Goal: Information Seeking & Learning: Learn about a topic

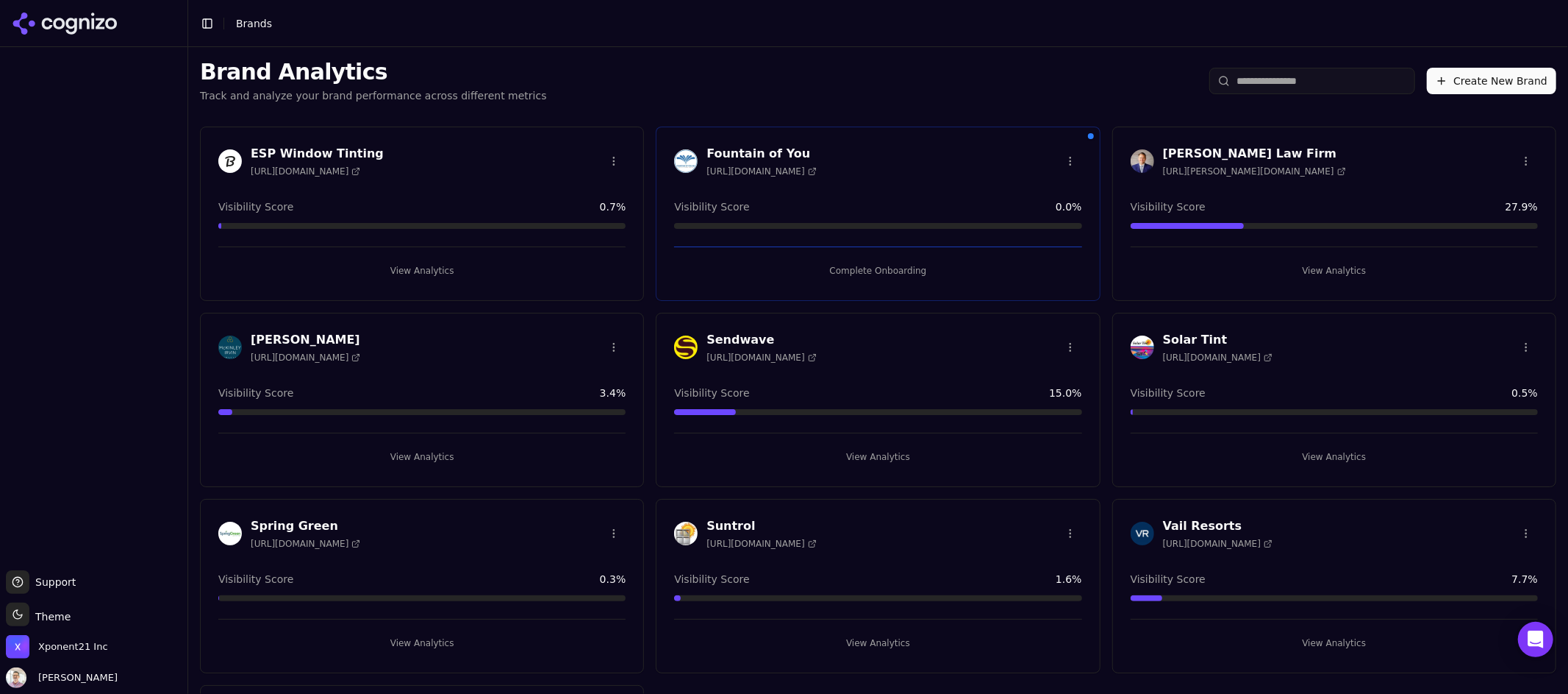
click at [754, 345] on h3 "Sendwave" at bounding box center [761, 340] width 110 height 18
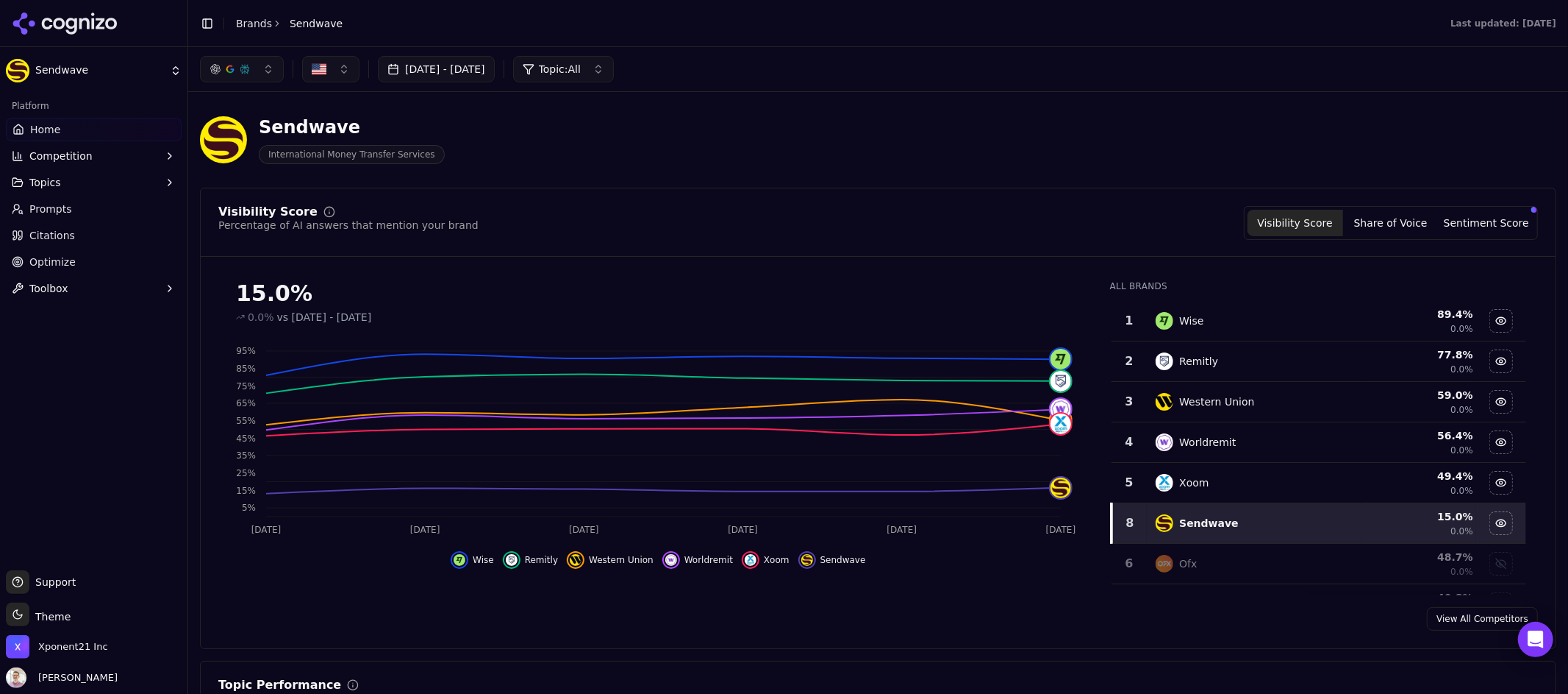
click at [76, 62] on html "Sendwave Platform Home Competition Topics Prompts Citations Optimize Toolbox Su…" at bounding box center [784, 347] width 1568 height 694
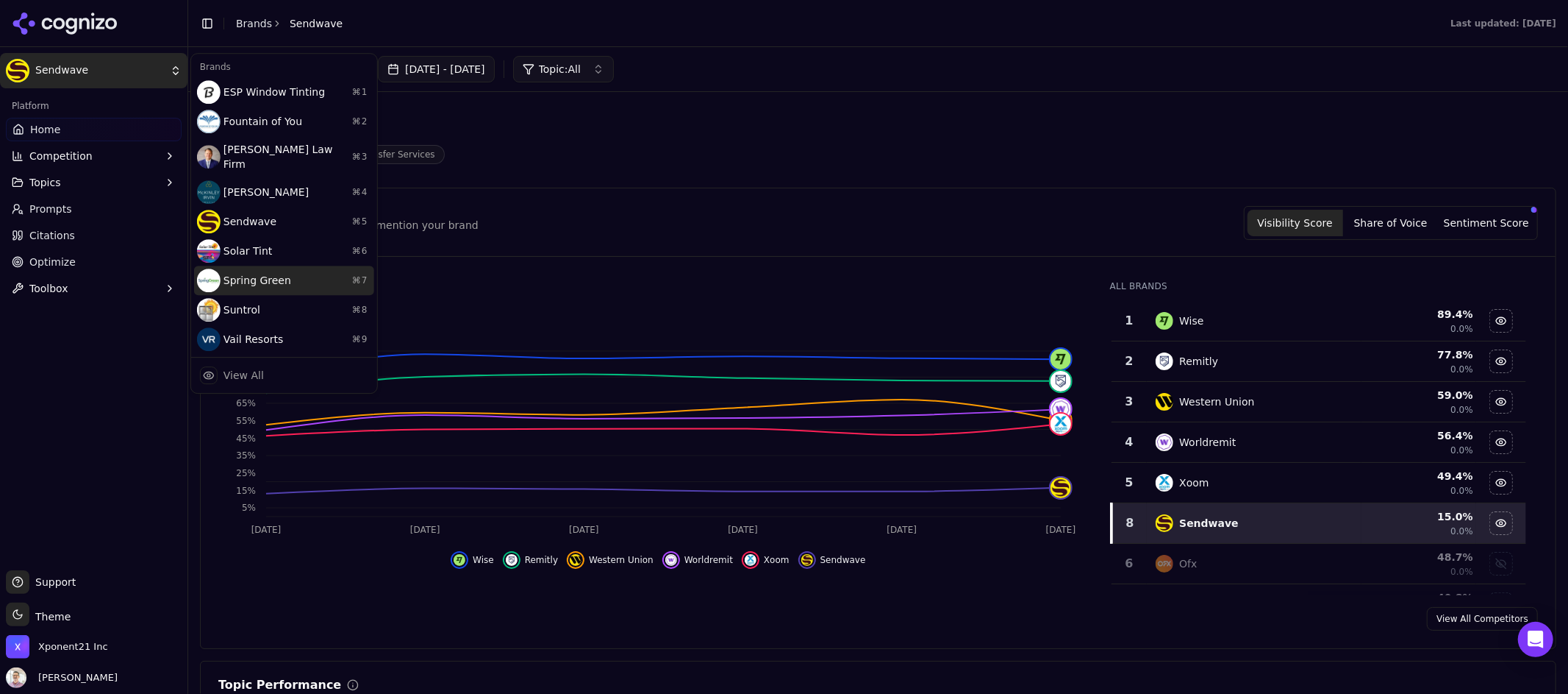
click at [267, 268] on div "Spring Green ⌘ 7" at bounding box center [284, 280] width 180 height 29
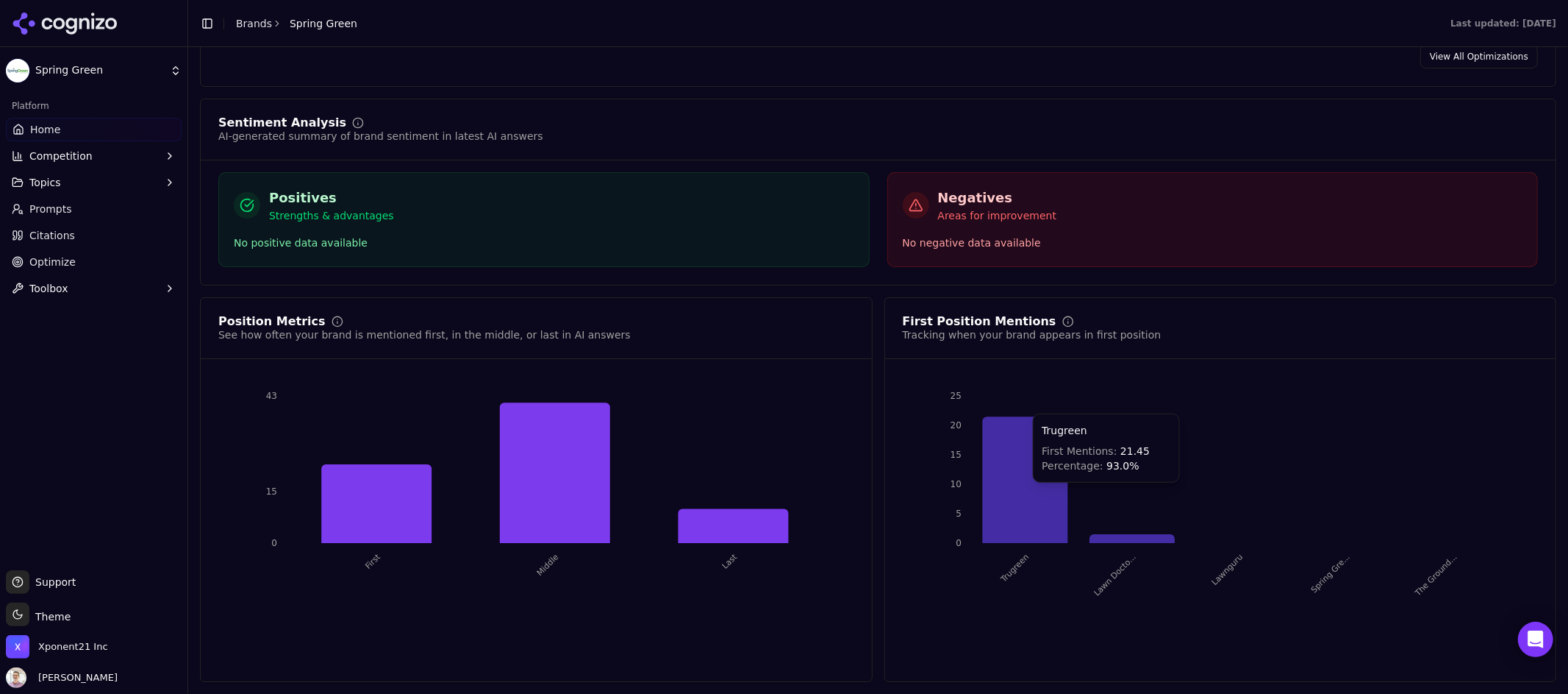
scroll to position [2333, 0]
click at [62, 158] on span "Competition" at bounding box center [61, 156] width 63 height 15
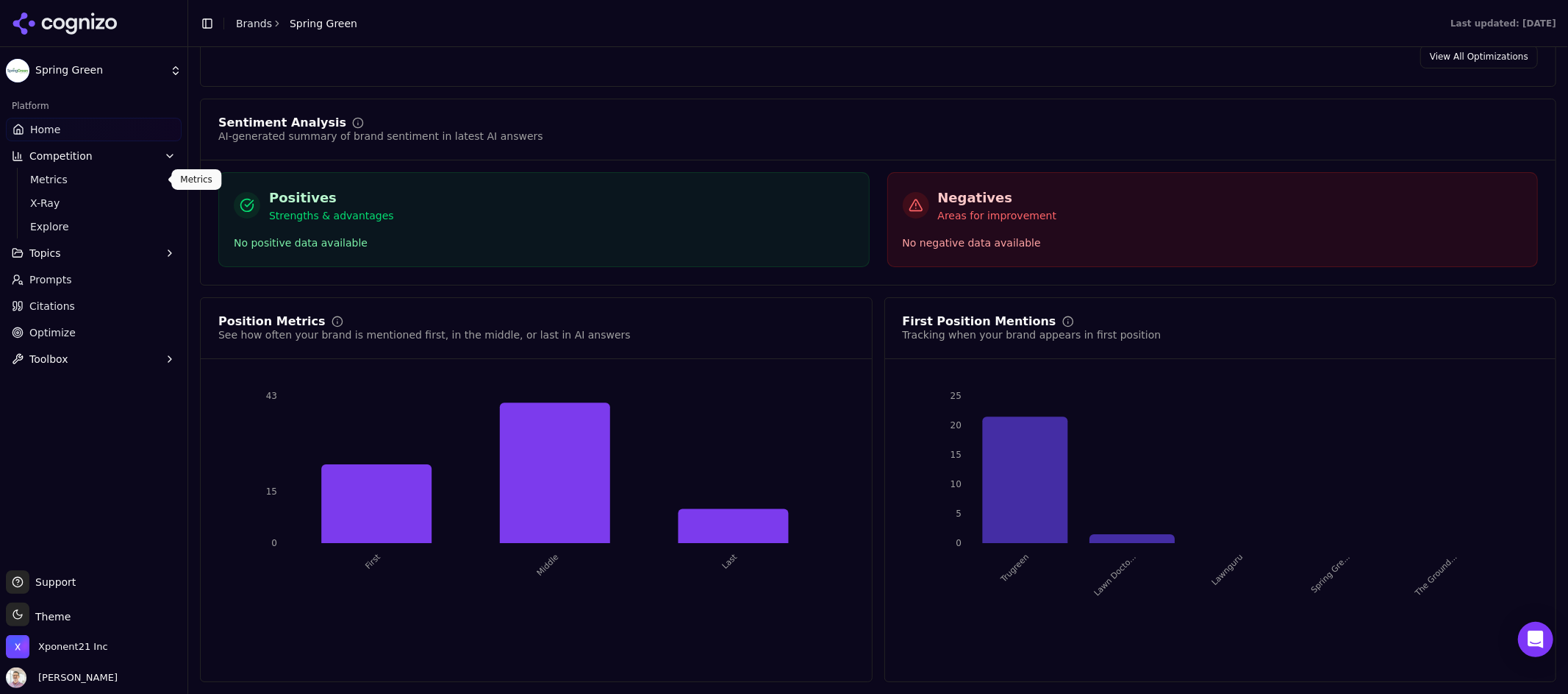
click at [55, 177] on span "Metrics" at bounding box center [94, 180] width 128 height 15
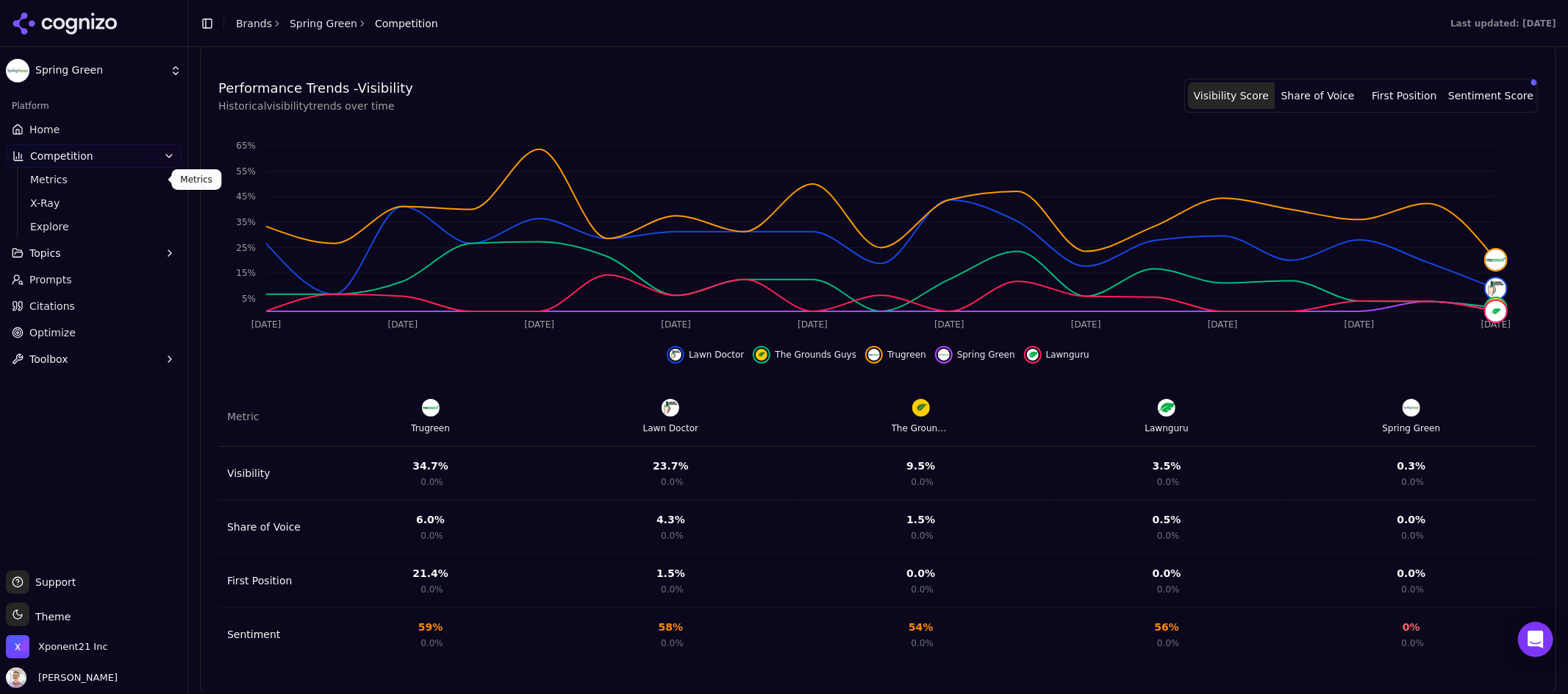
scroll to position [446, 0]
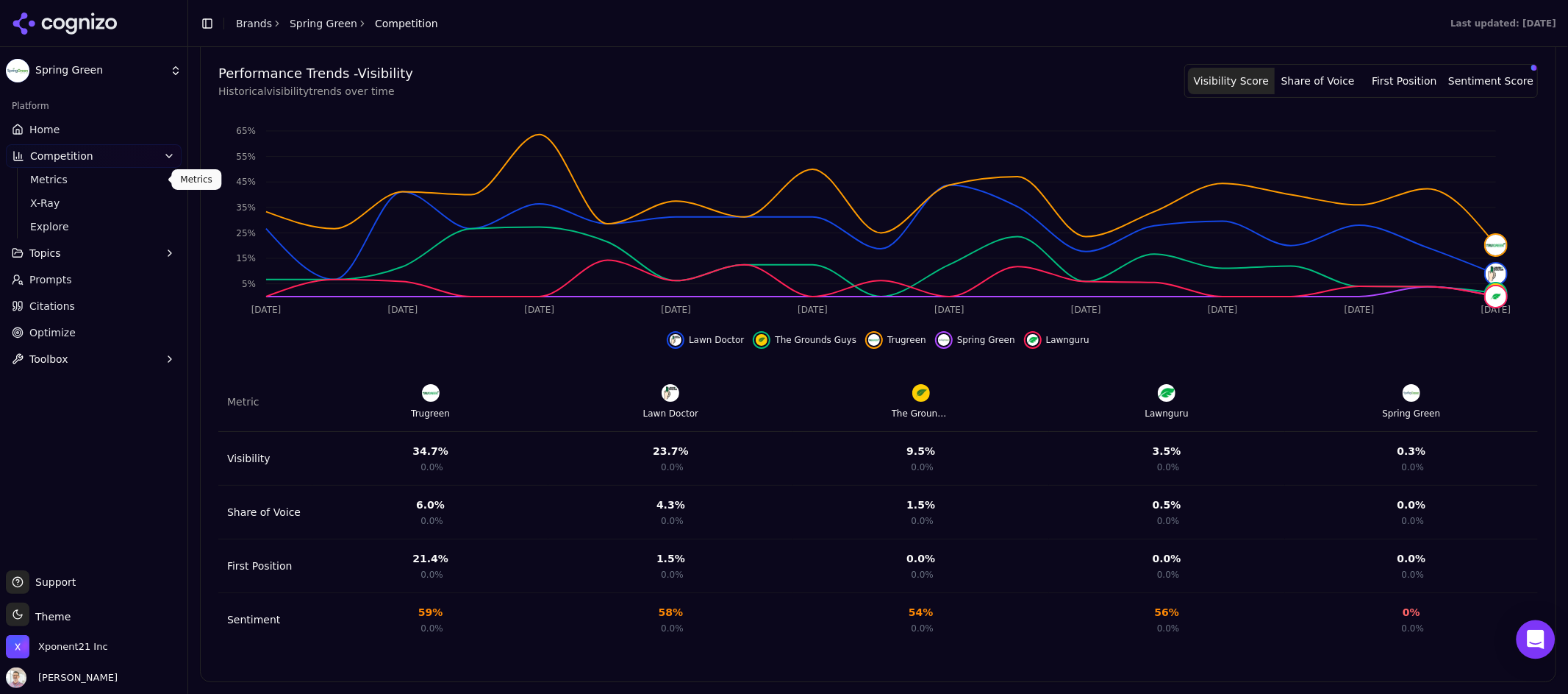
click at [1531, 635] on icon "Open Intercom Messenger" at bounding box center [1535, 638] width 17 height 19
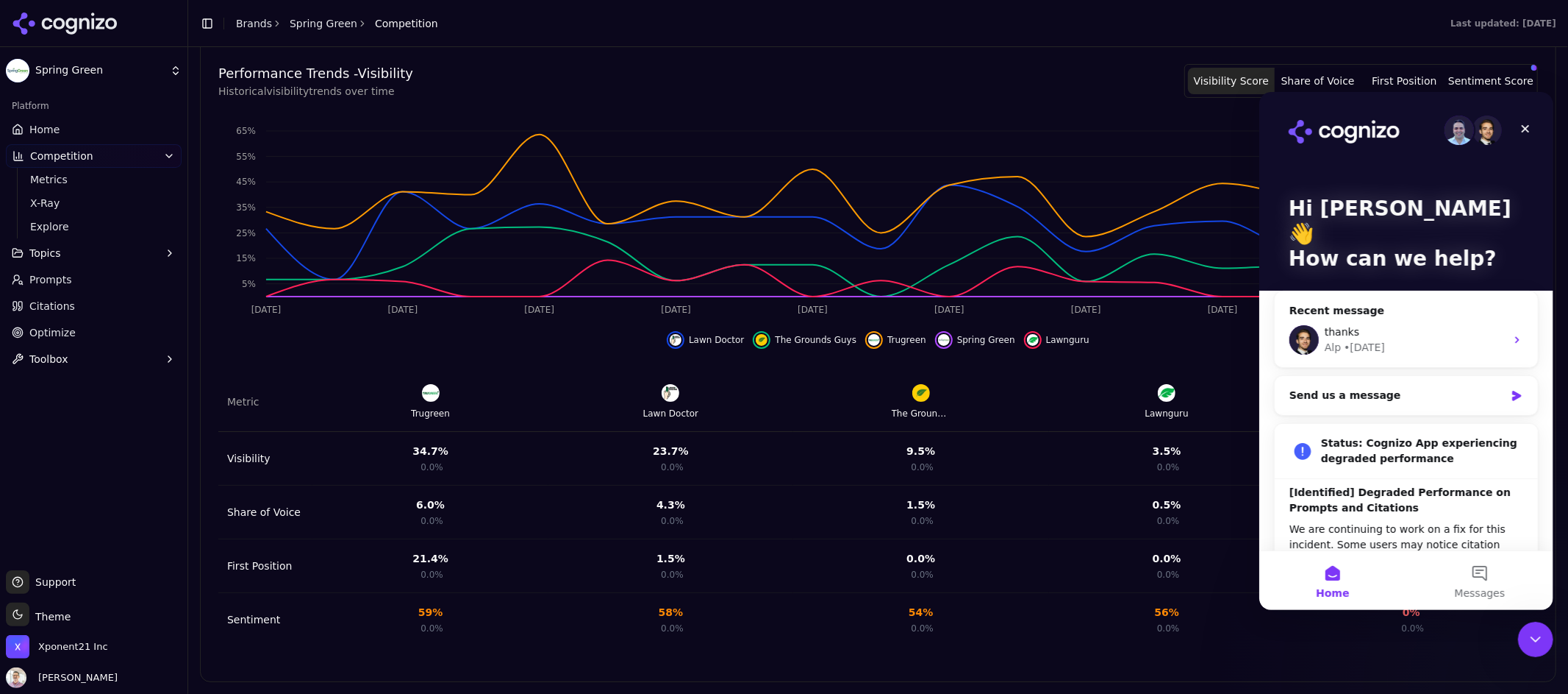
scroll to position [0, 0]
click at [1526, 624] on div "Close Intercom Messenger" at bounding box center [1533, 637] width 35 height 35
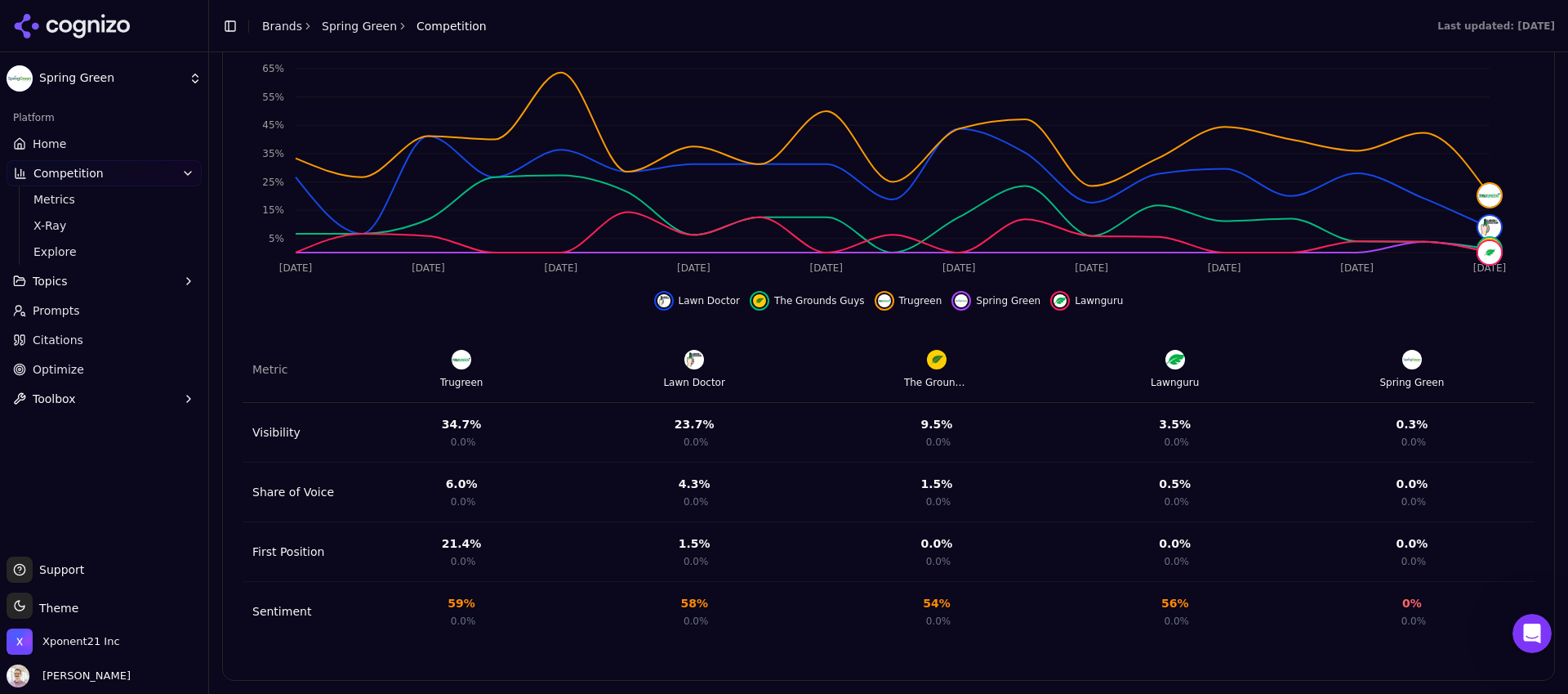
scroll to position [189, 0]
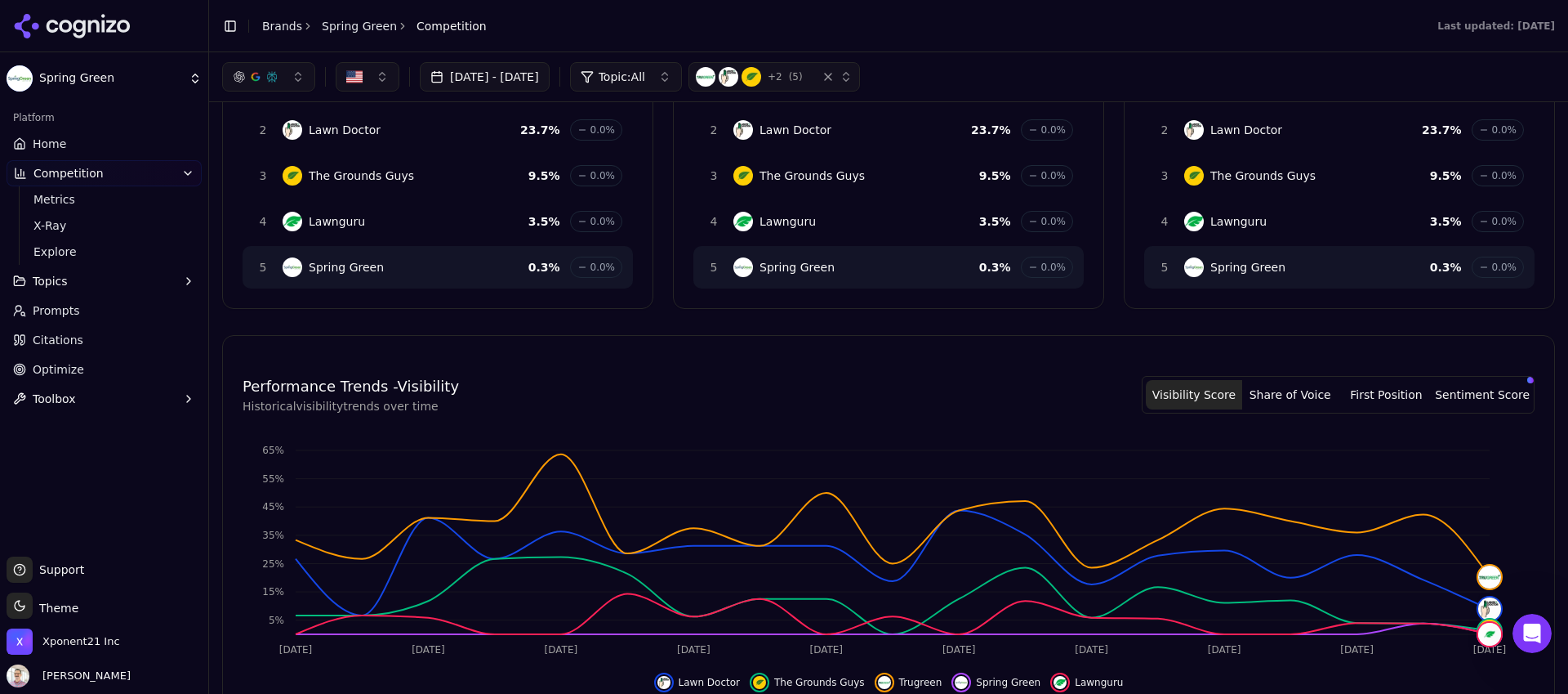
click at [361, 389] on h4 "Performance Trends - Visibility" at bounding box center [351, 386] width 217 height 23
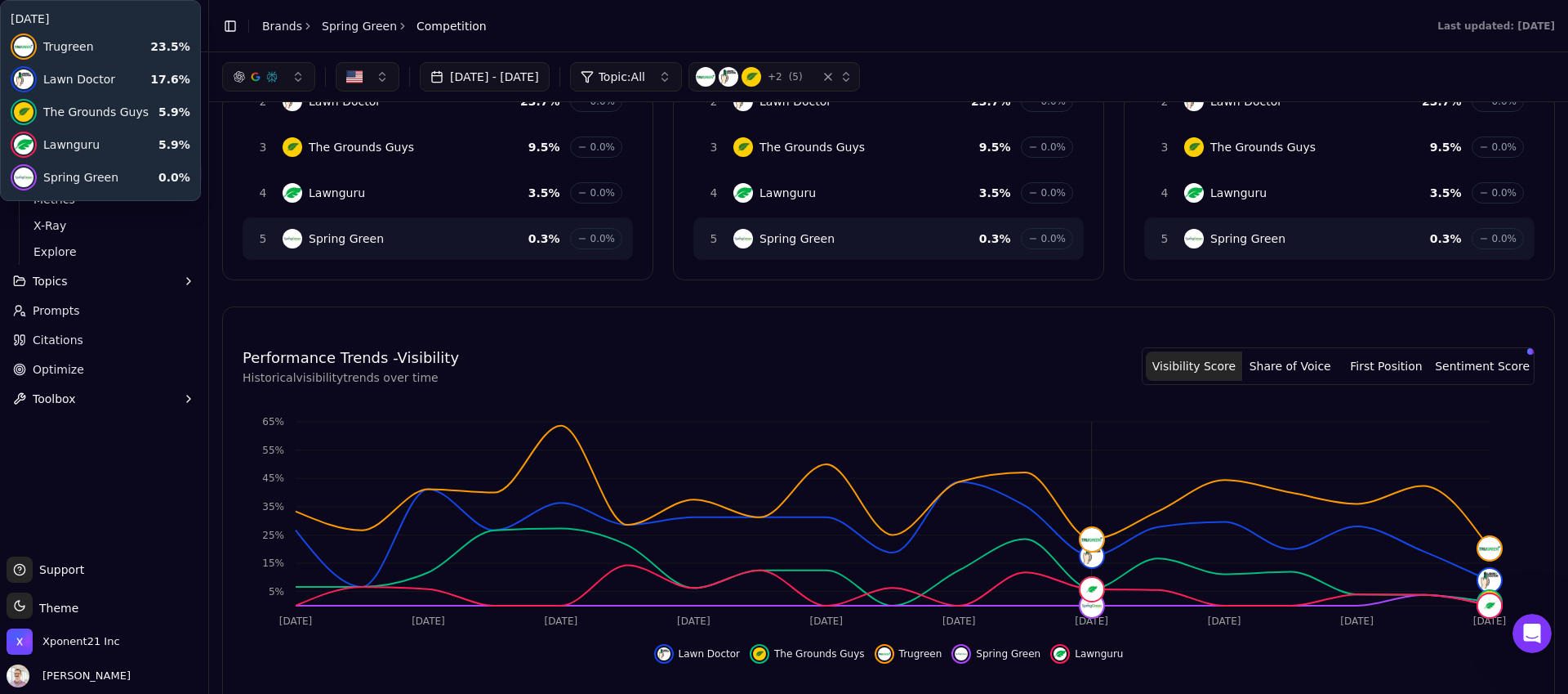
scroll to position [170, 0]
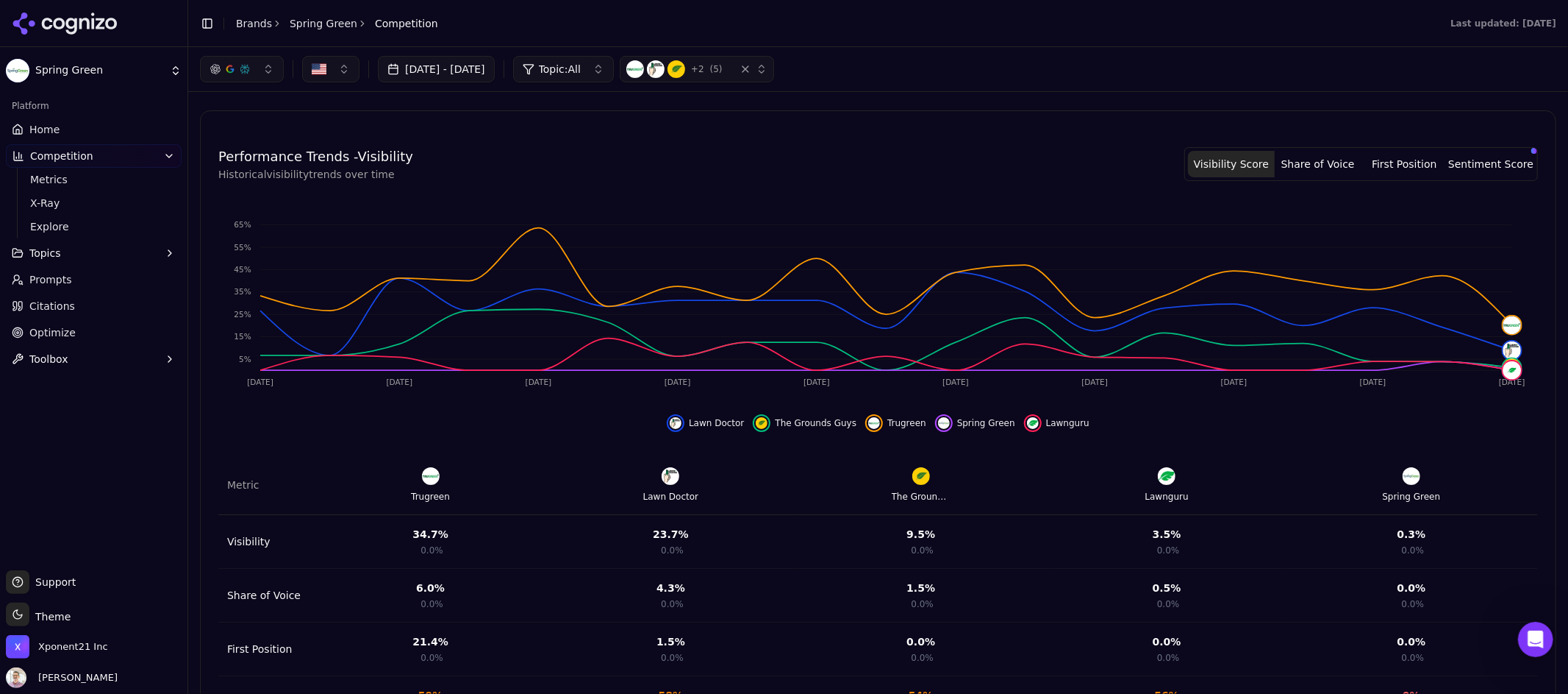
scroll to position [361, 0]
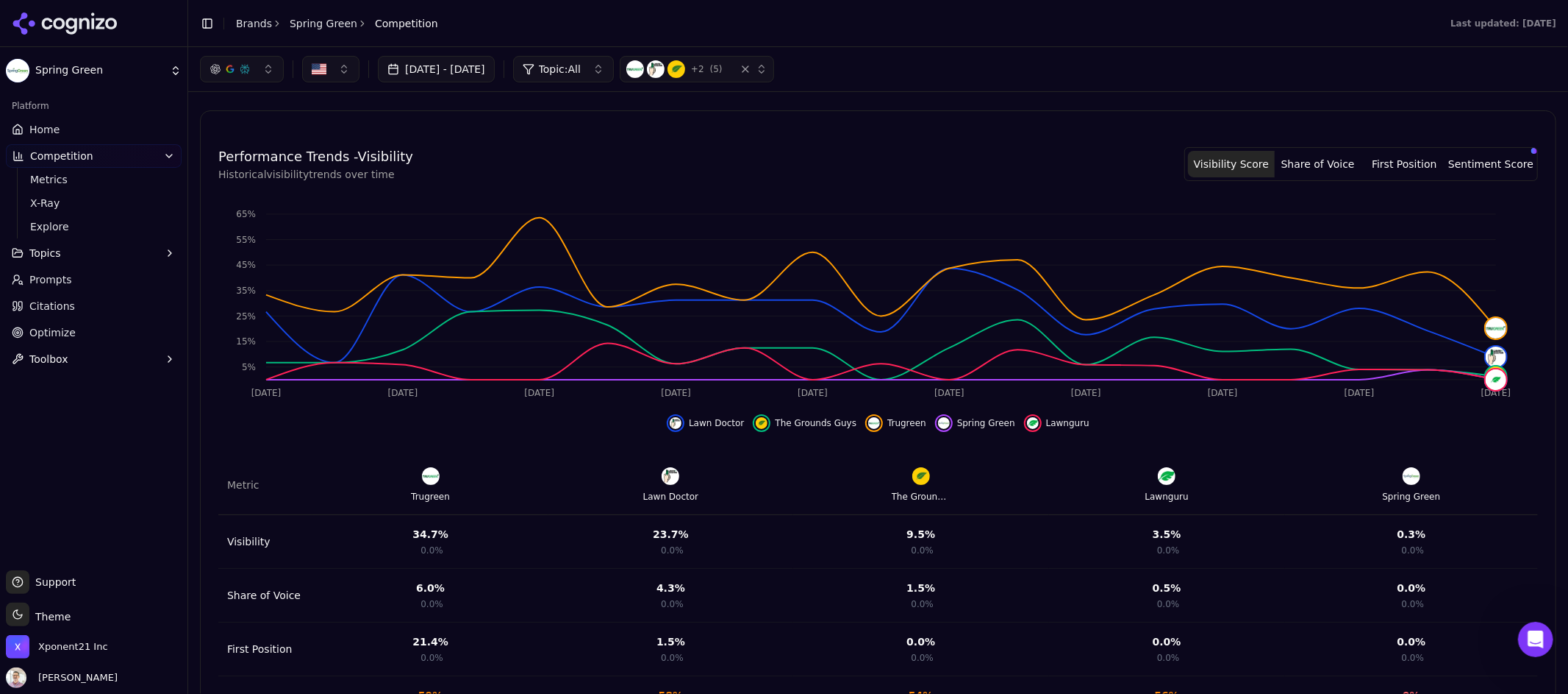
click at [495, 71] on button "[DATE] - [DATE]" at bounding box center [436, 68] width 117 height 26
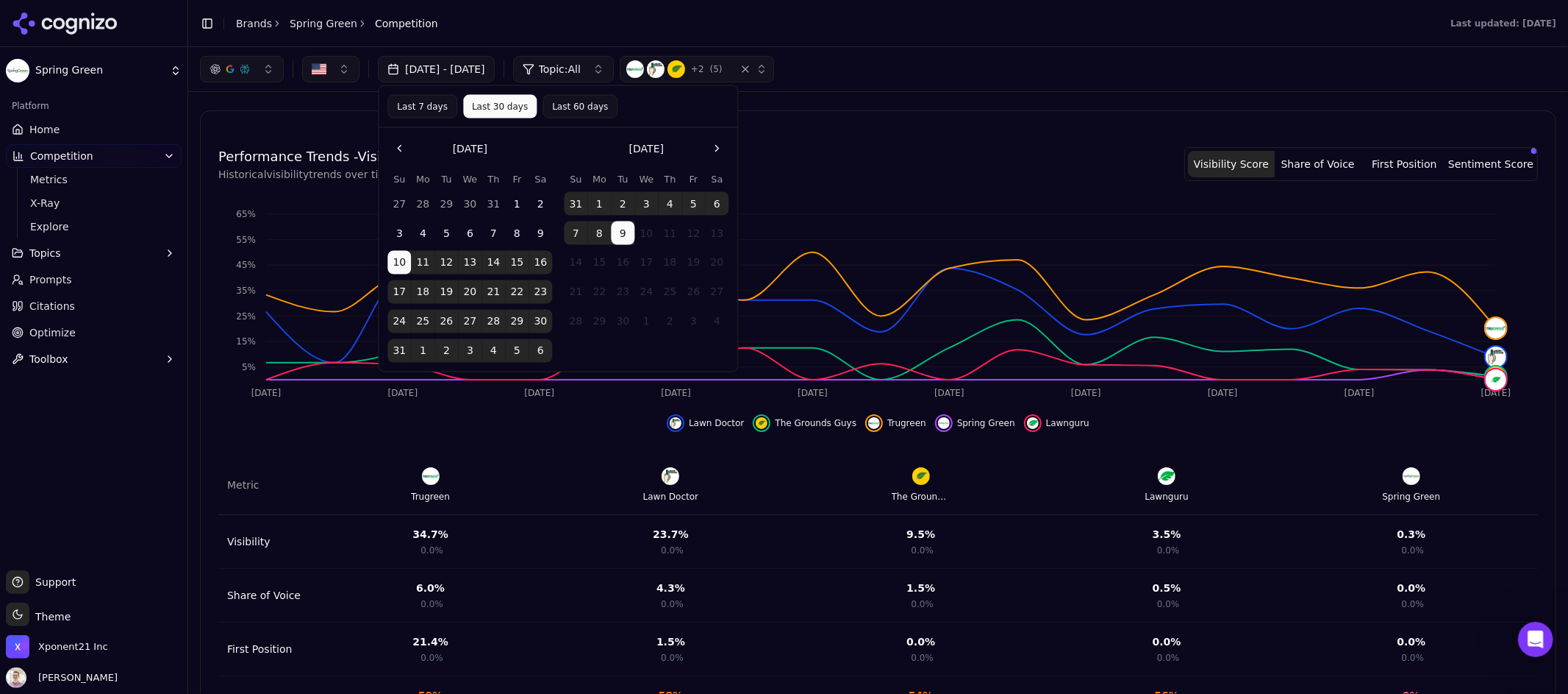
click at [495, 71] on button "[DATE] - [DATE]" at bounding box center [436, 68] width 117 height 26
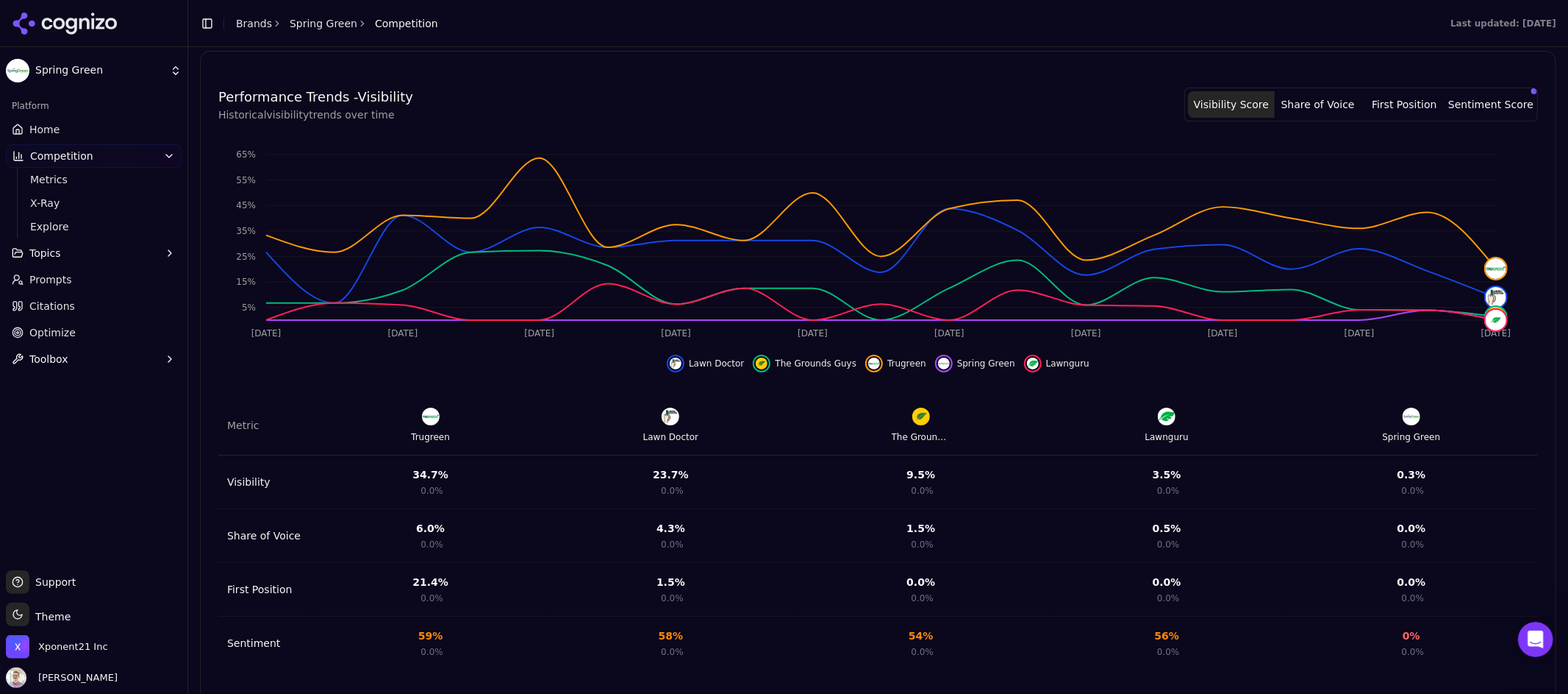
scroll to position [424, 0]
click at [1286, 101] on button "Share of Voice" at bounding box center [1318, 101] width 87 height 26
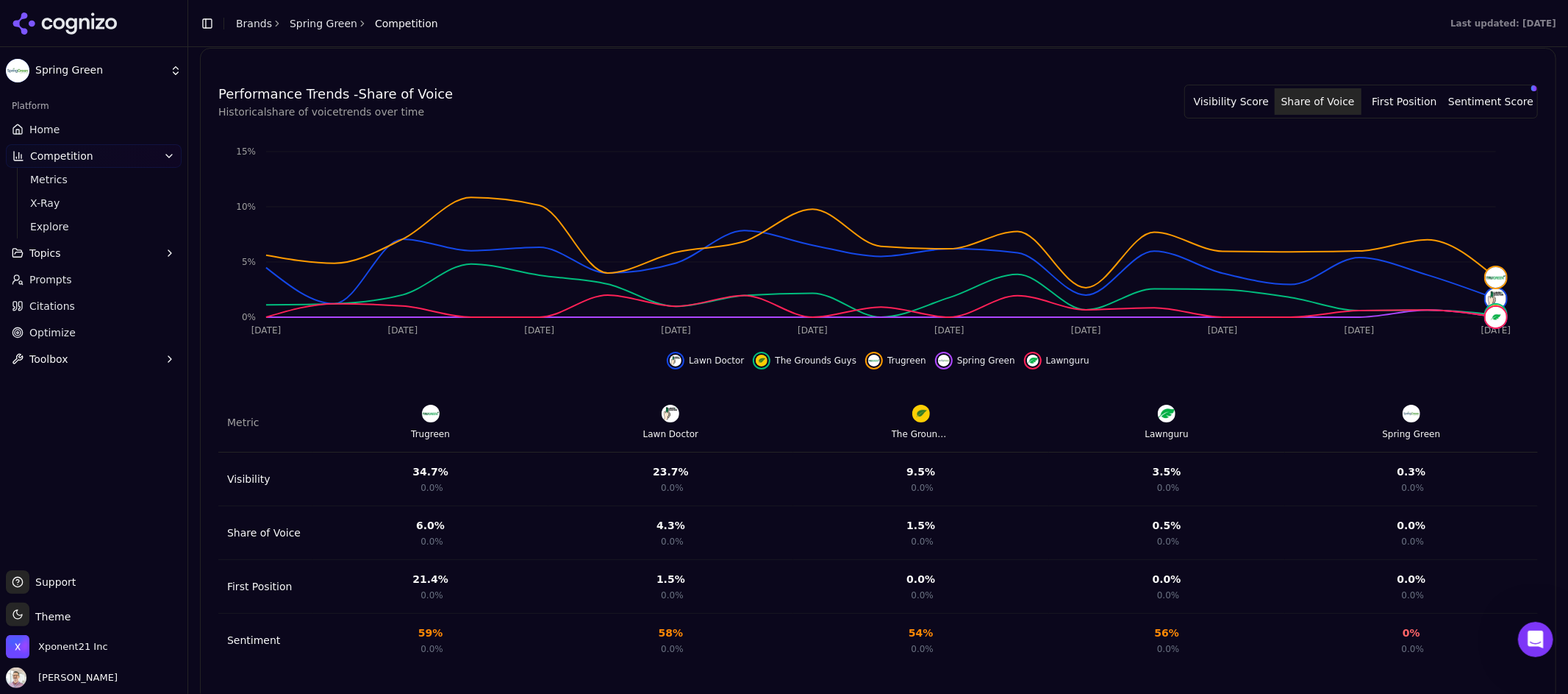
click at [1375, 100] on button "First Position" at bounding box center [1405, 101] width 87 height 26
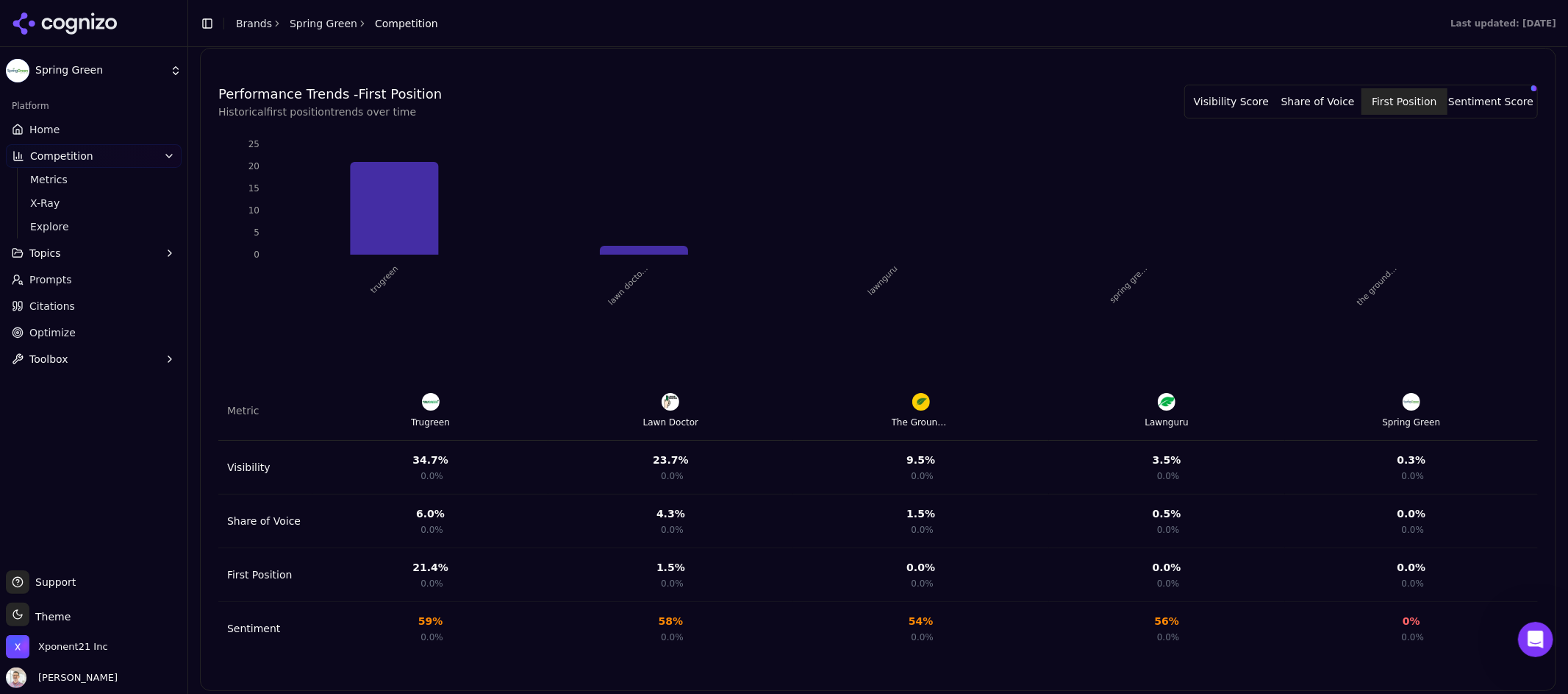
click at [1472, 102] on button "Sentiment Score" at bounding box center [1491, 101] width 87 height 26
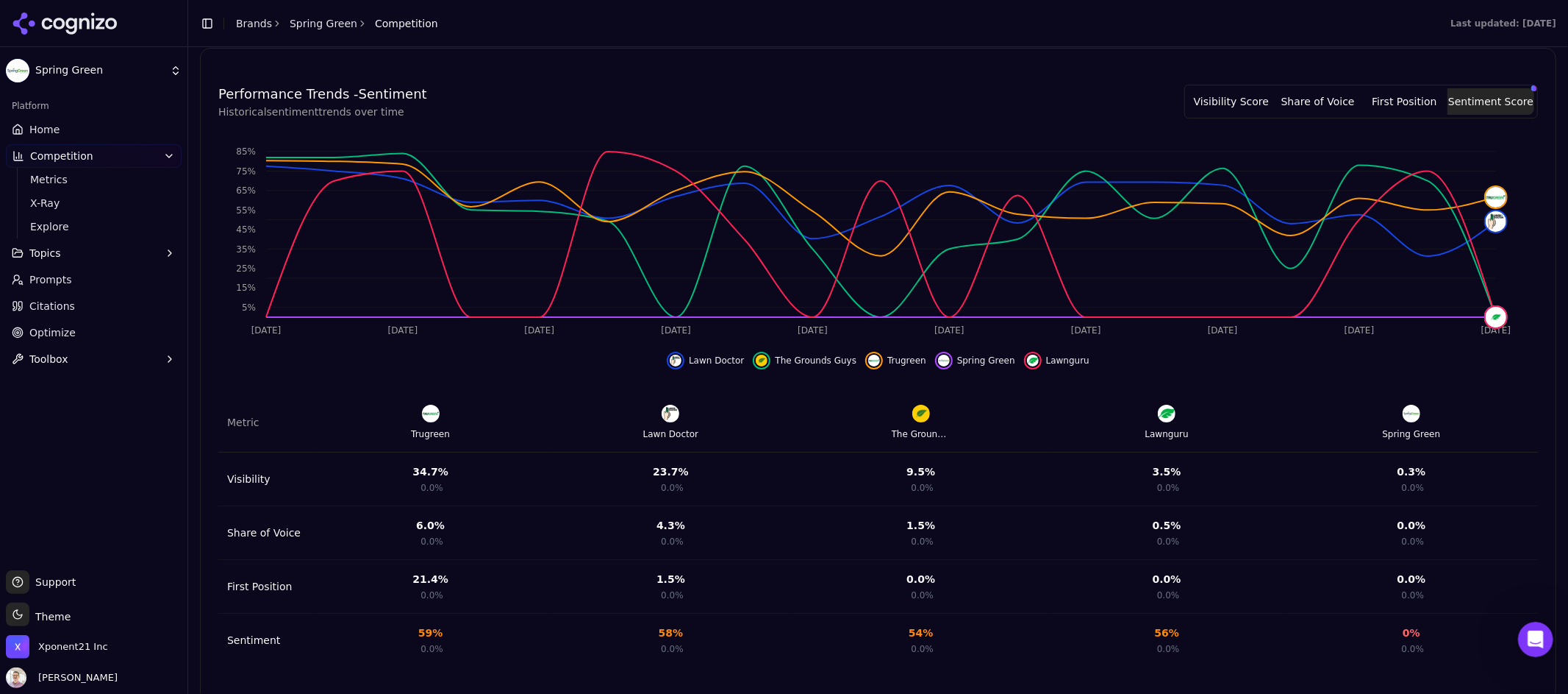
click at [1235, 98] on button "Visibility Score" at bounding box center [1232, 101] width 87 height 26
